Goal: Information Seeking & Learning: Find specific page/section

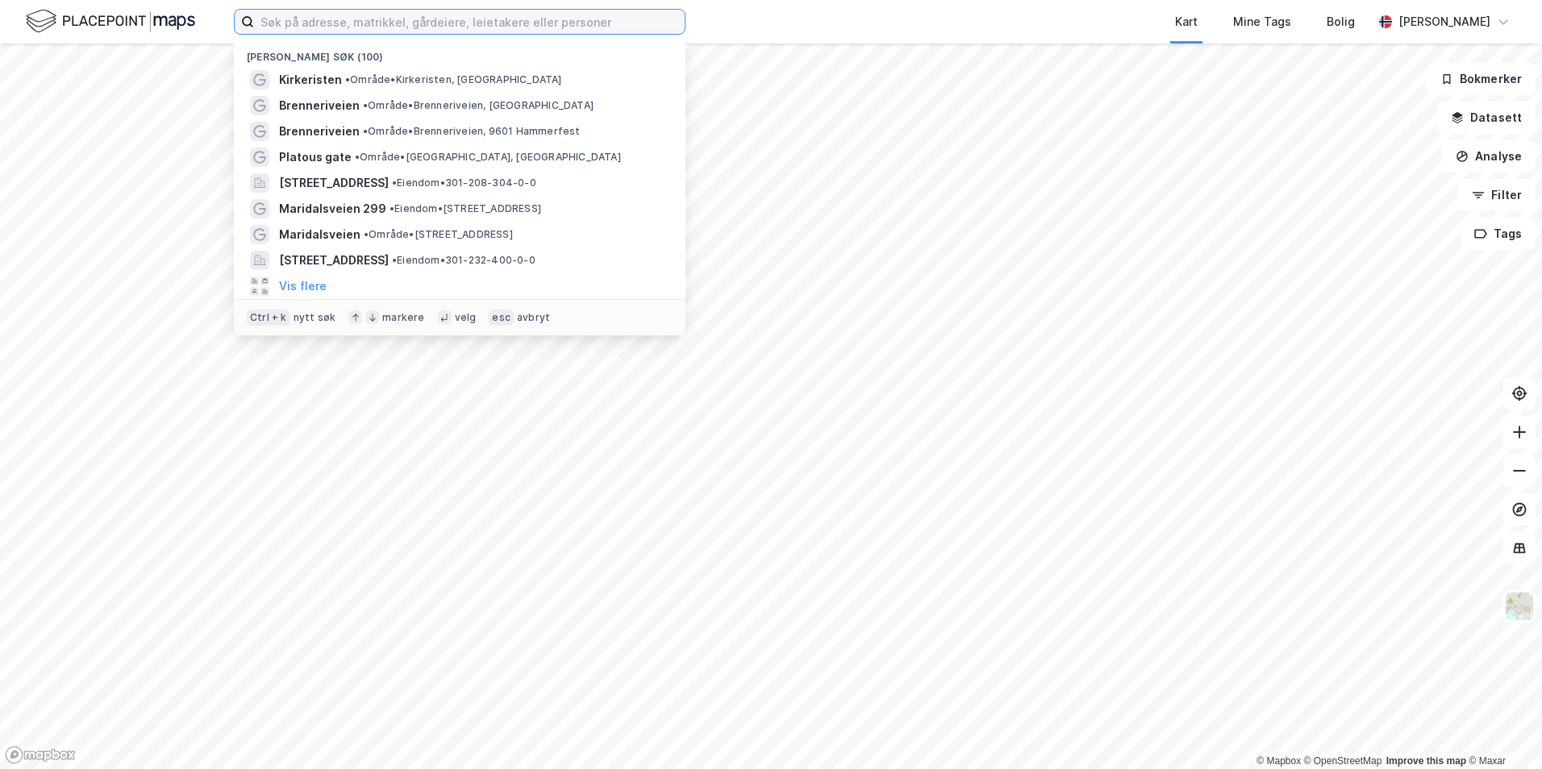
click at [301, 17] on input at bounding box center [469, 22] width 431 height 24
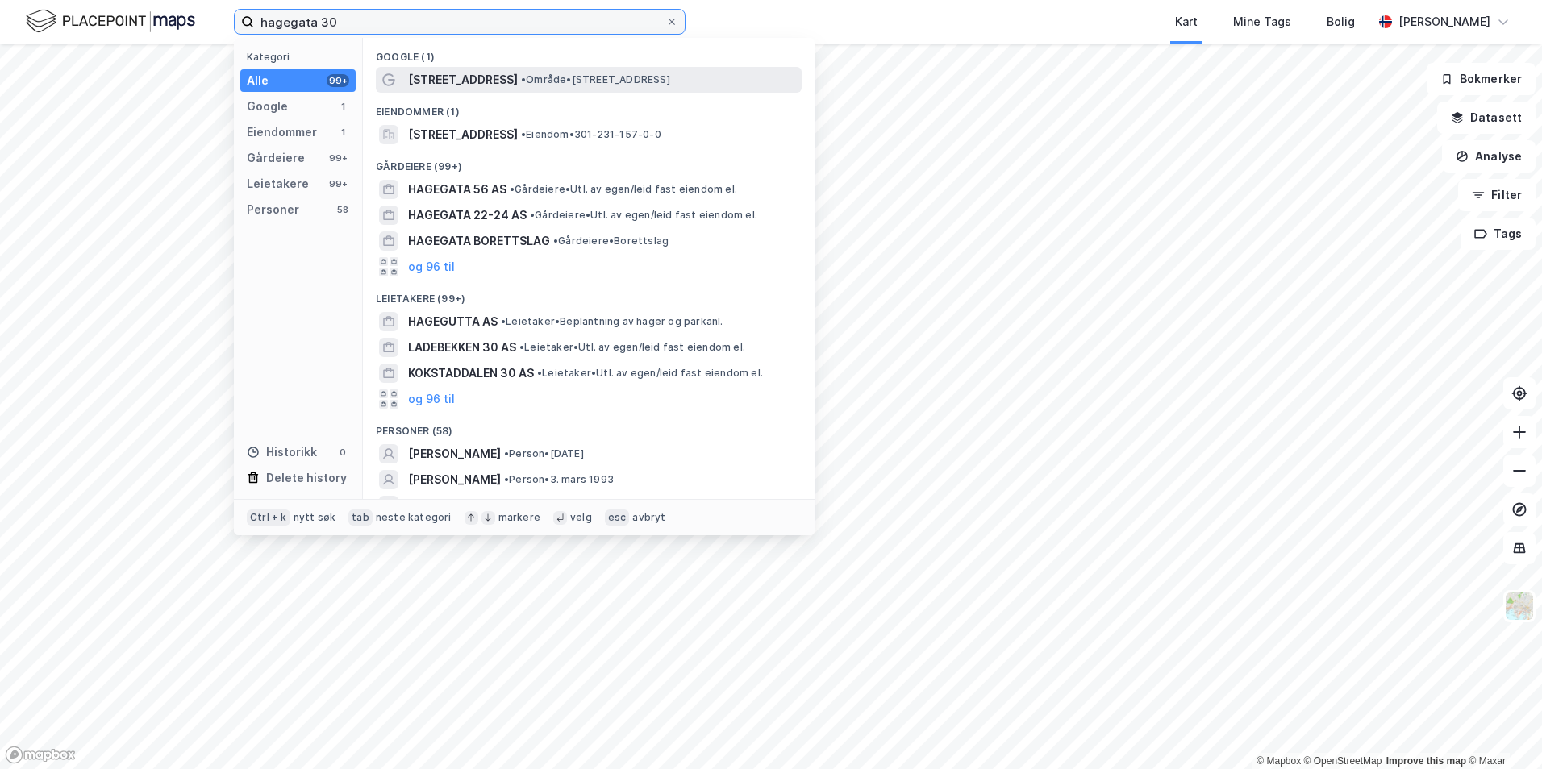
type input "hagegata 30"
click at [465, 77] on span "[STREET_ADDRESS]" at bounding box center [463, 79] width 110 height 19
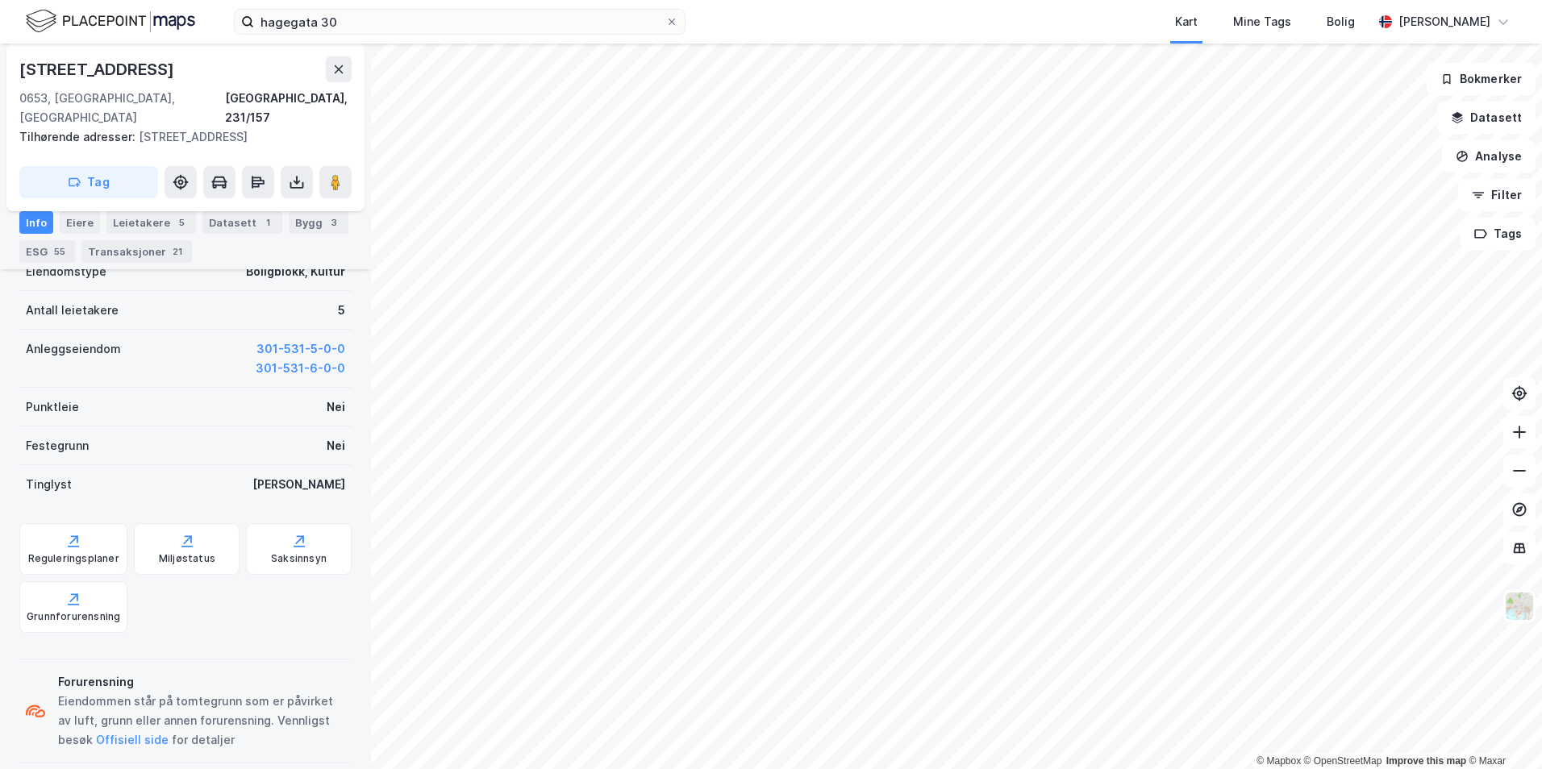
scroll to position [484, 0]
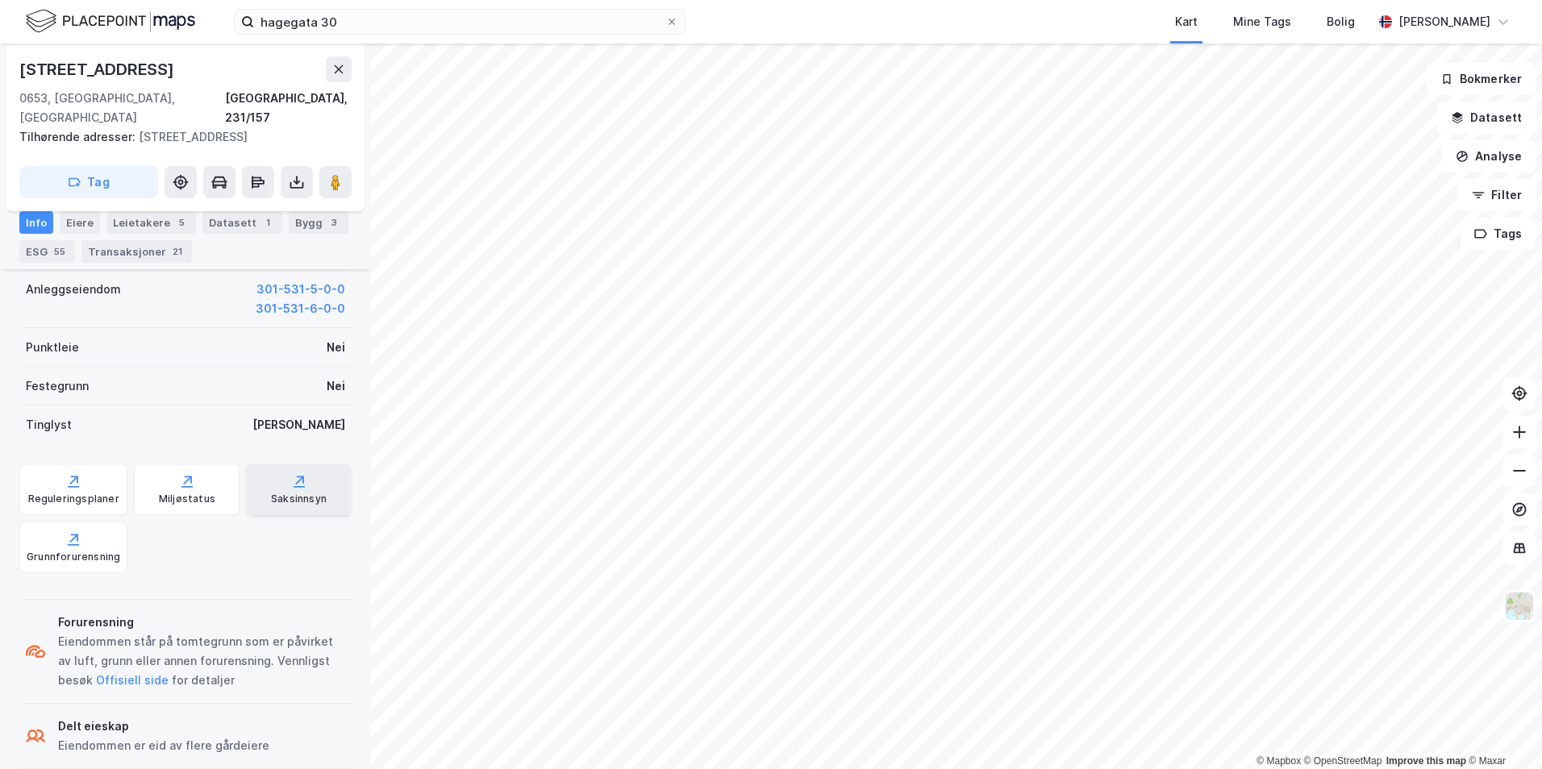
click at [291, 473] on icon at bounding box center [299, 481] width 16 height 16
